Goal: Register for event/course

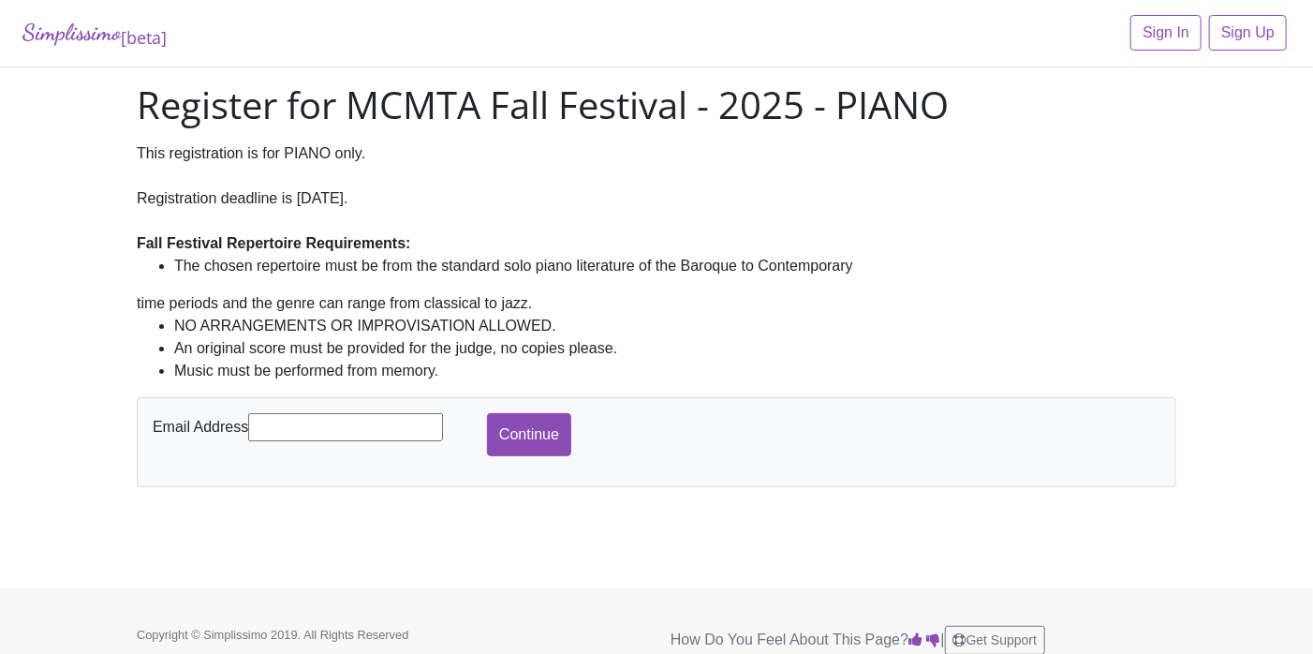
click at [345, 417] on input "text" at bounding box center [345, 427] width 195 height 28
type input "[EMAIL_ADDRESS][DOMAIN_NAME]"
click at [517, 426] on input "Continue" at bounding box center [529, 434] width 84 height 43
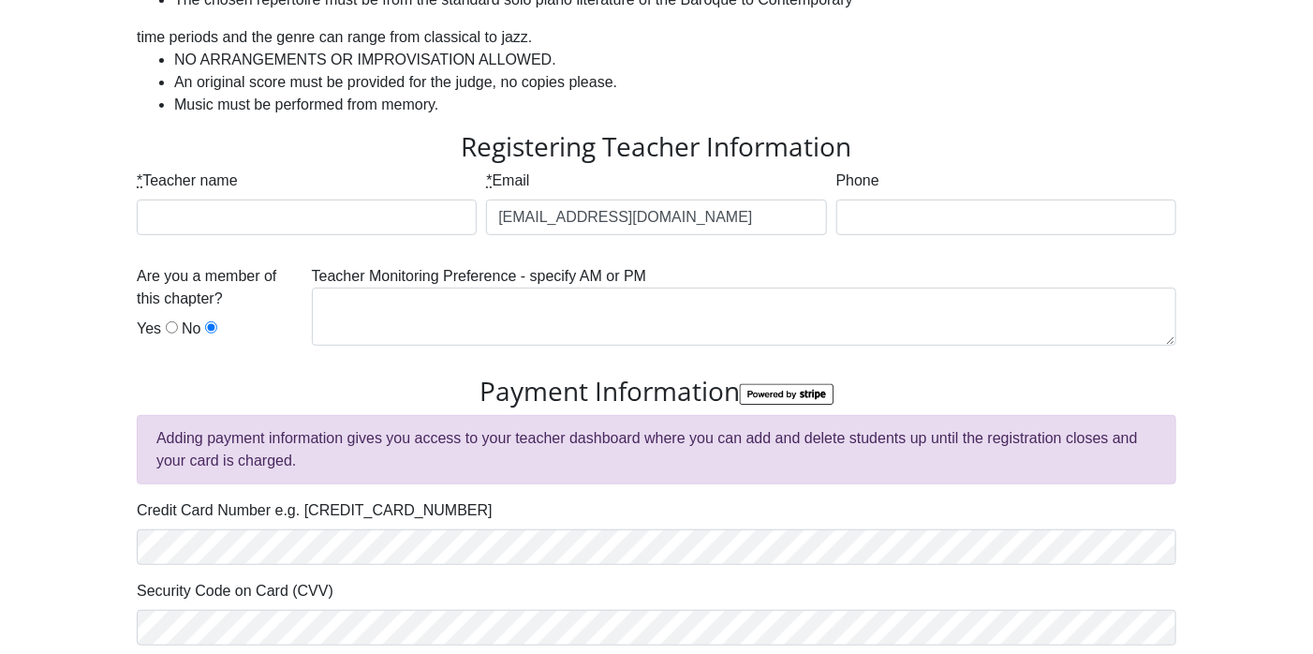
scroll to position [285, 0]
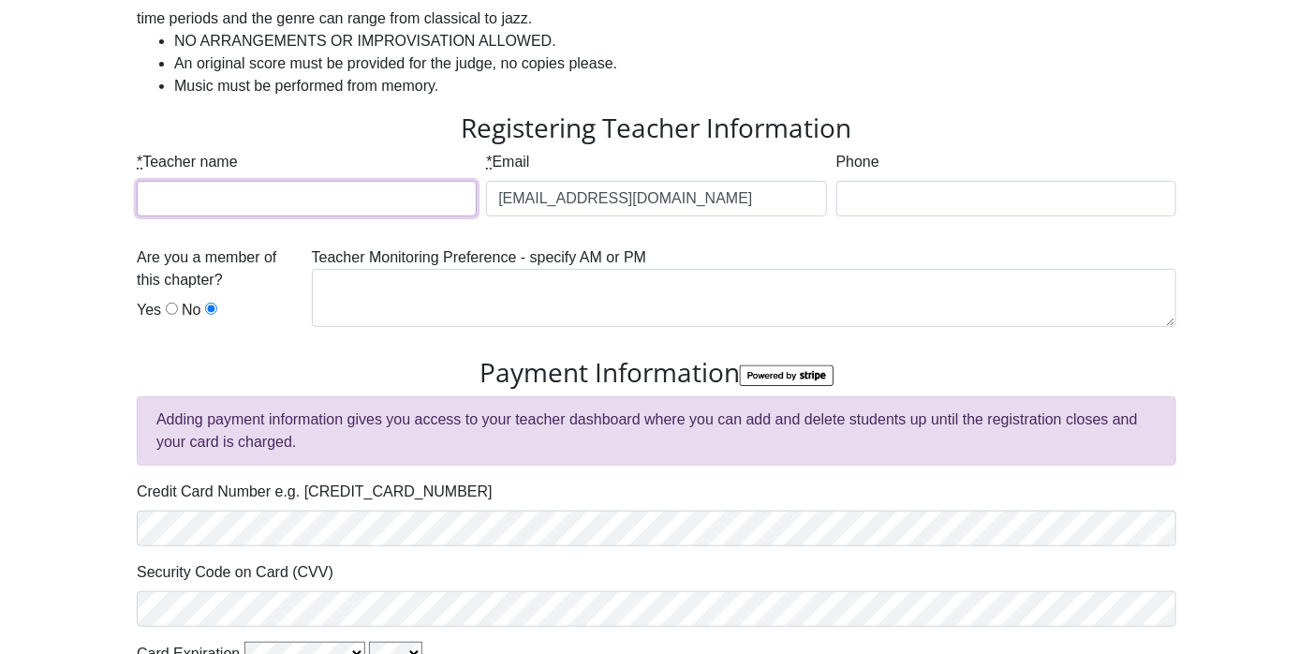
click at [401, 193] on input "* Teacher name" at bounding box center [307, 199] width 340 height 36
type input "[PERSON_NAME]"
type input "8176274628"
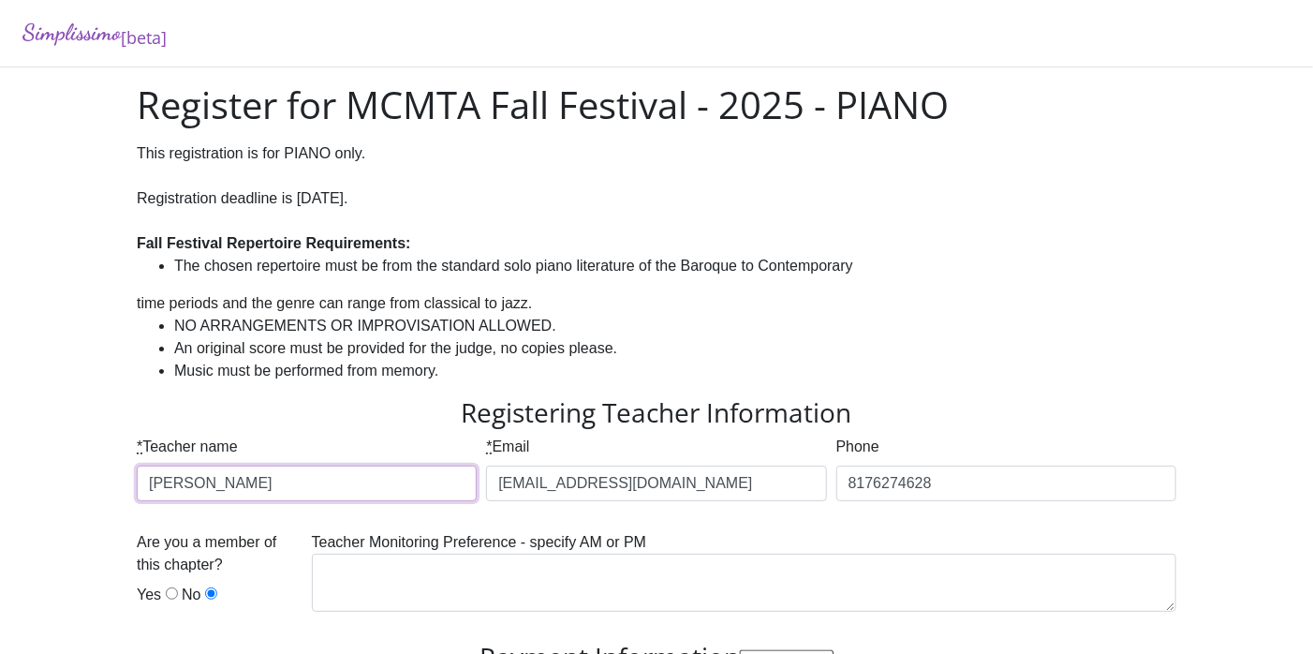
scroll to position [6, 0]
